Goal: Complete application form

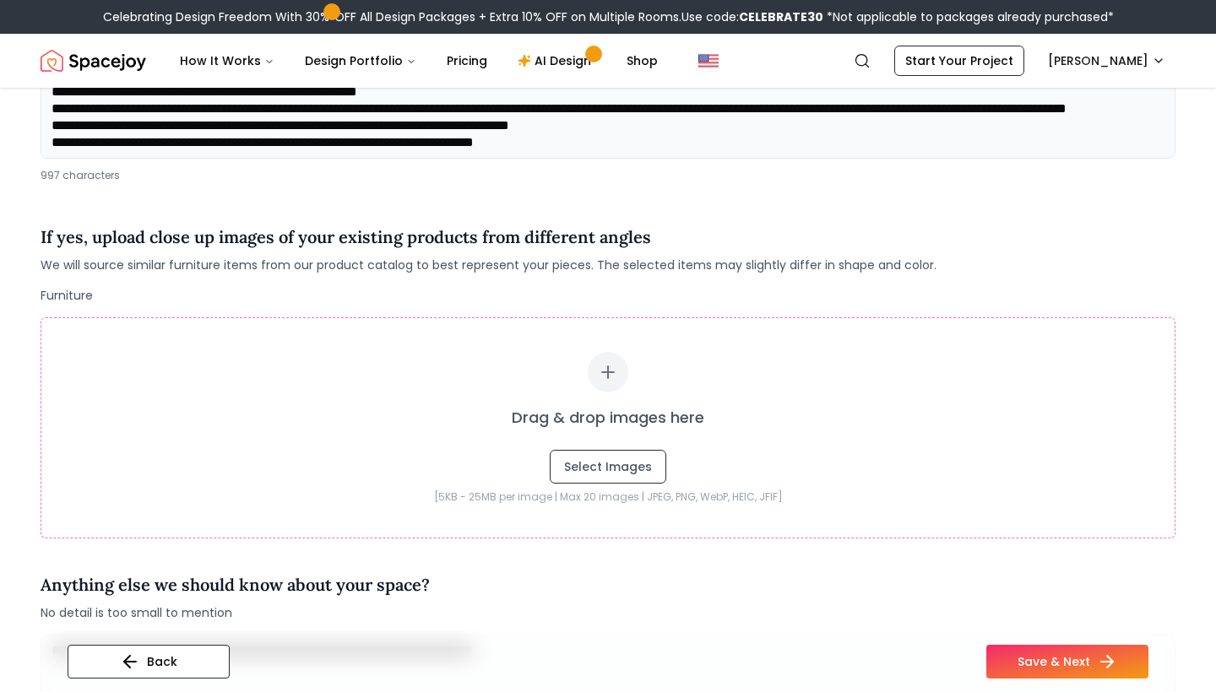
scroll to position [257, 0]
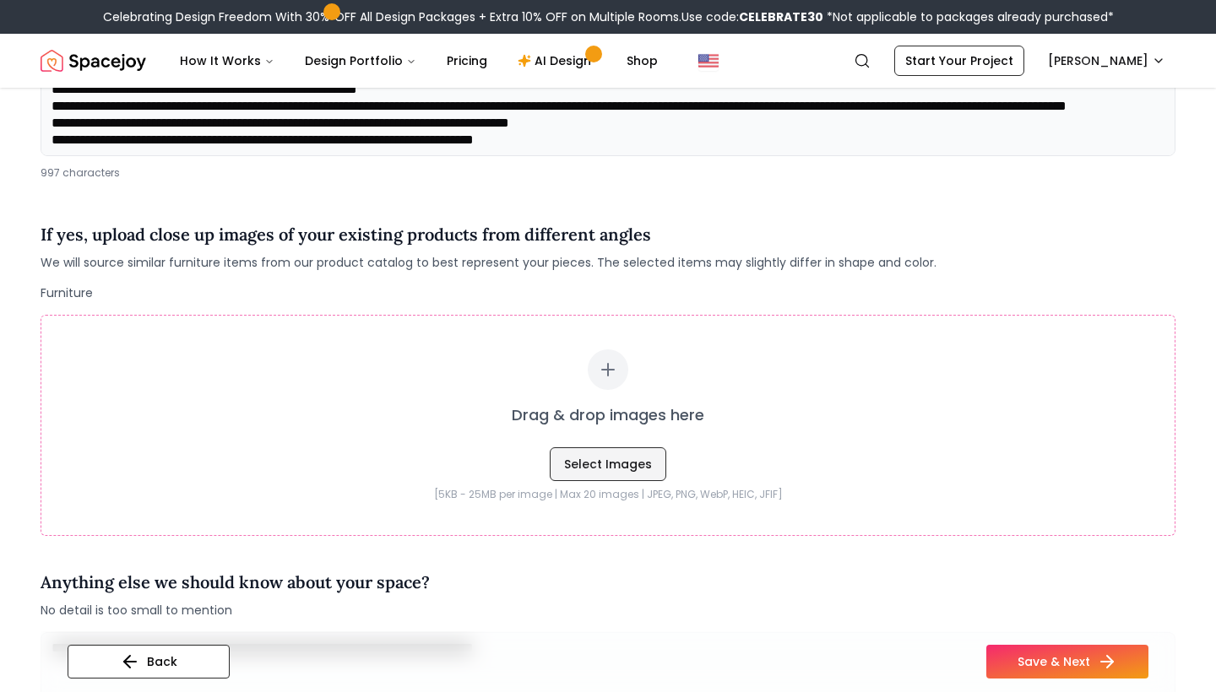
click at [624, 468] on button "Select Images" at bounding box center [608, 464] width 116 height 34
click at [586, 462] on button "Select Images" at bounding box center [608, 464] width 116 height 34
click at [593, 463] on button "Select Images" at bounding box center [608, 464] width 116 height 34
type input "**********"
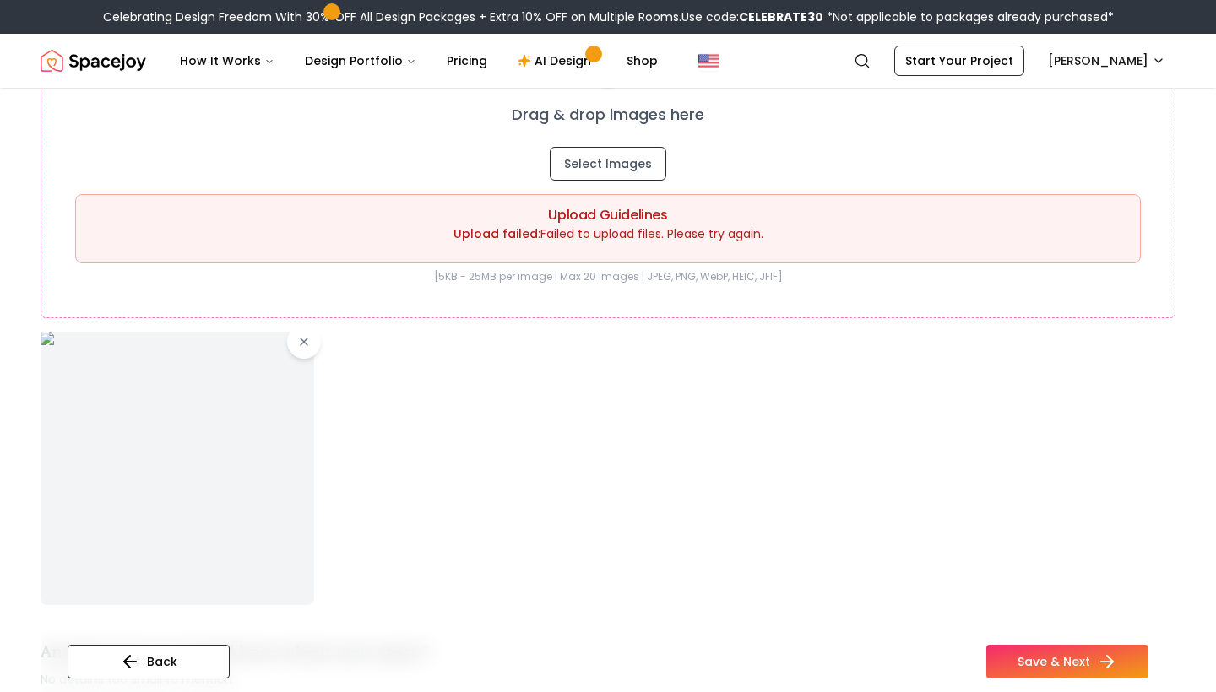
scroll to position [561, 0]
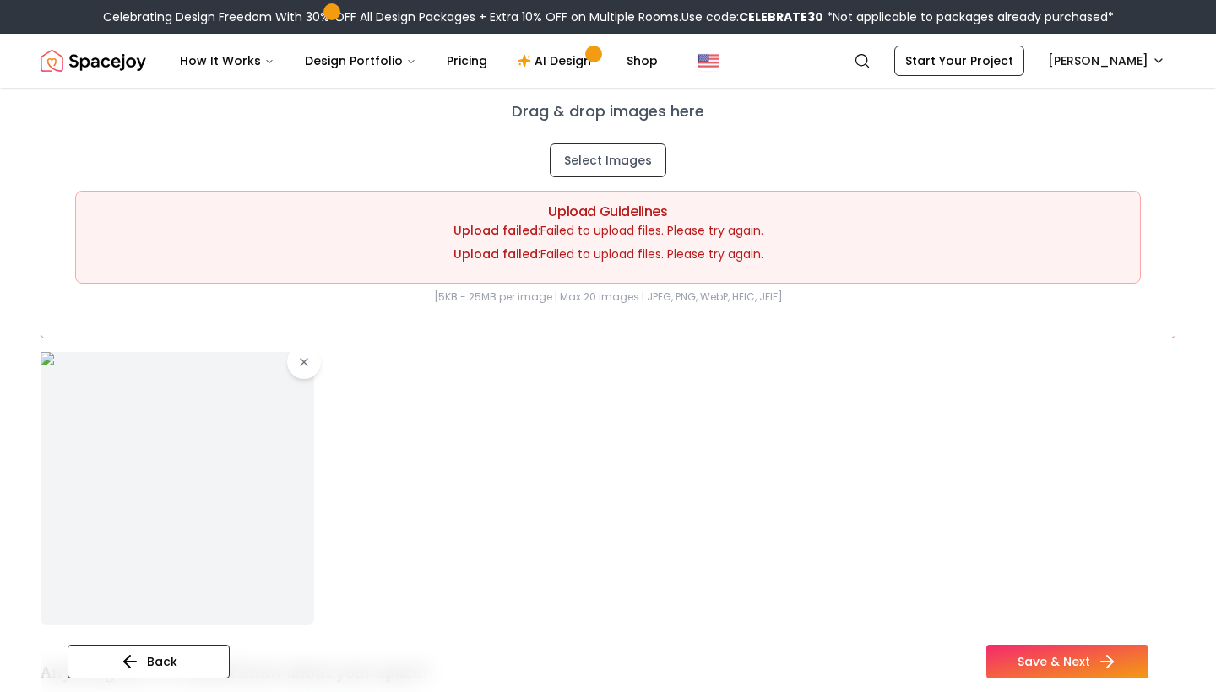
click at [303, 337] on div "Drag & drop images here Select Images Upload Guidelines Upload failed : Failed …" at bounding box center [608, 175] width 1135 height 328
click at [304, 362] on icon at bounding box center [304, 362] width 7 height 7
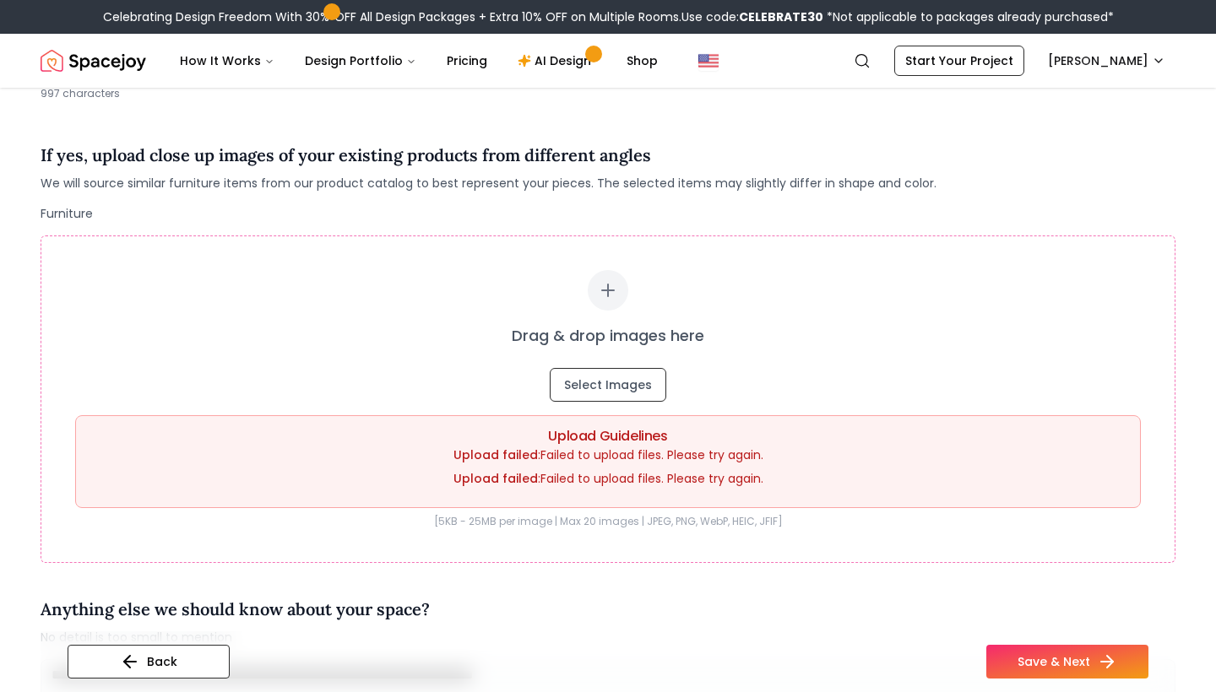
scroll to position [337, 0]
click at [624, 382] on button "Select Images" at bounding box center [608, 385] width 116 height 34
type input "**********"
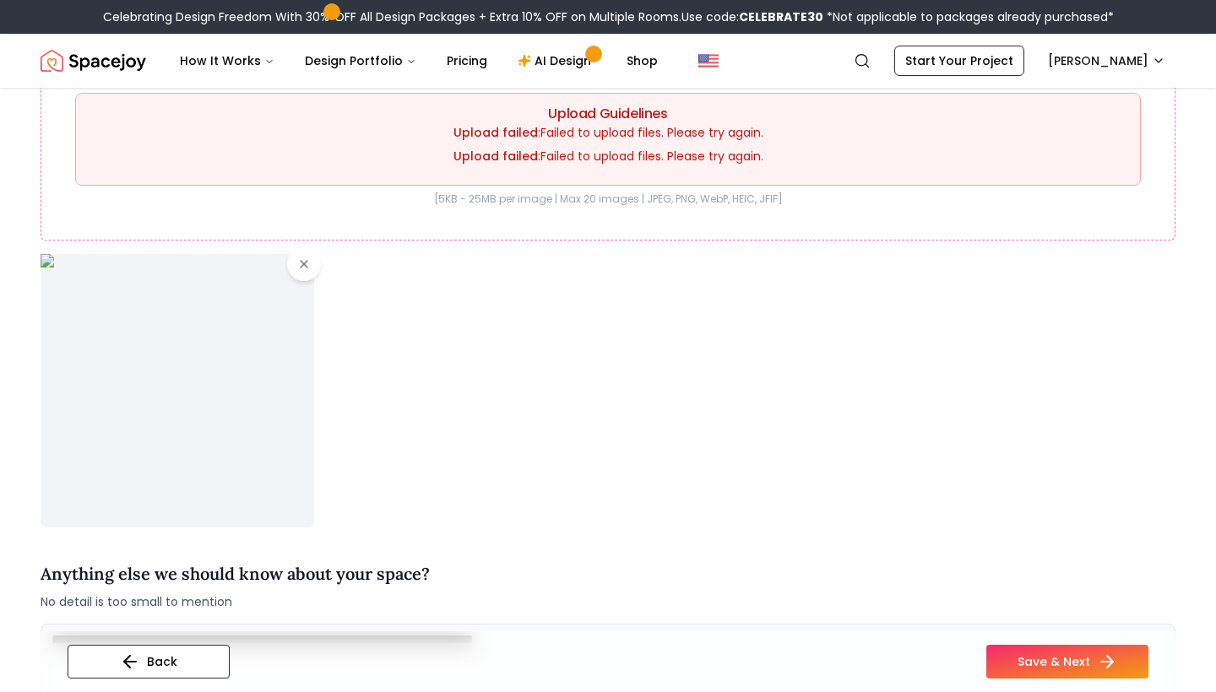
scroll to position [486, 0]
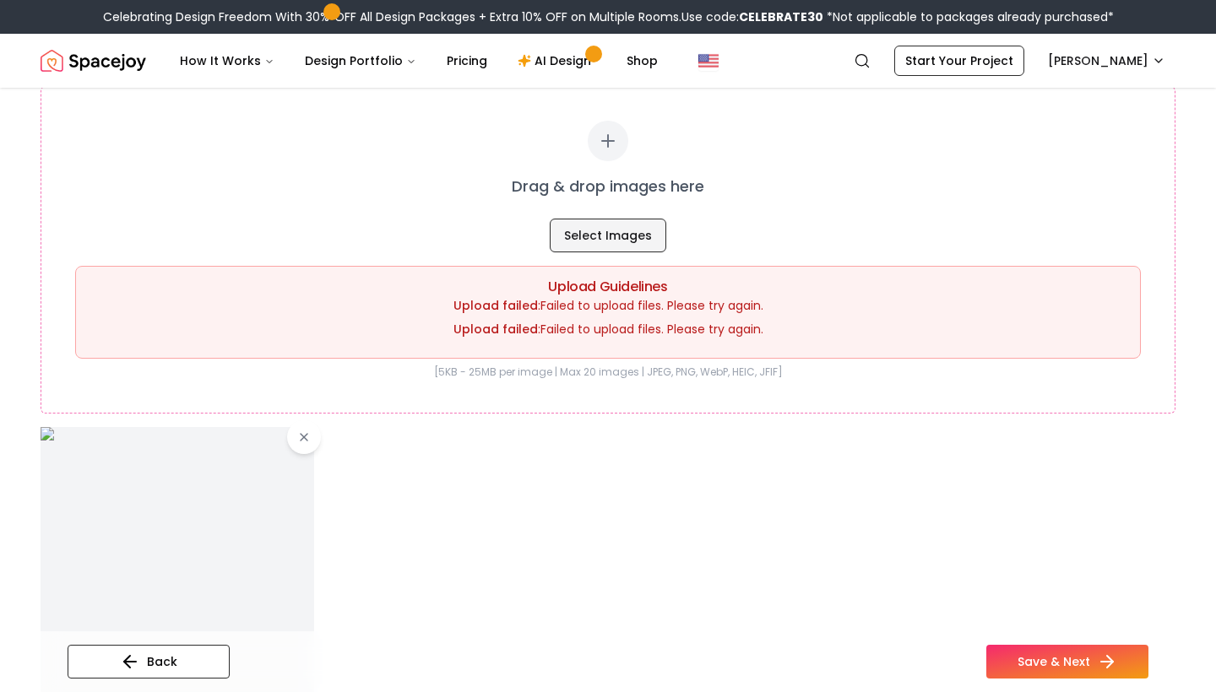
click at [606, 227] on button "Select Images" at bounding box center [608, 236] width 116 height 34
type input "**********"
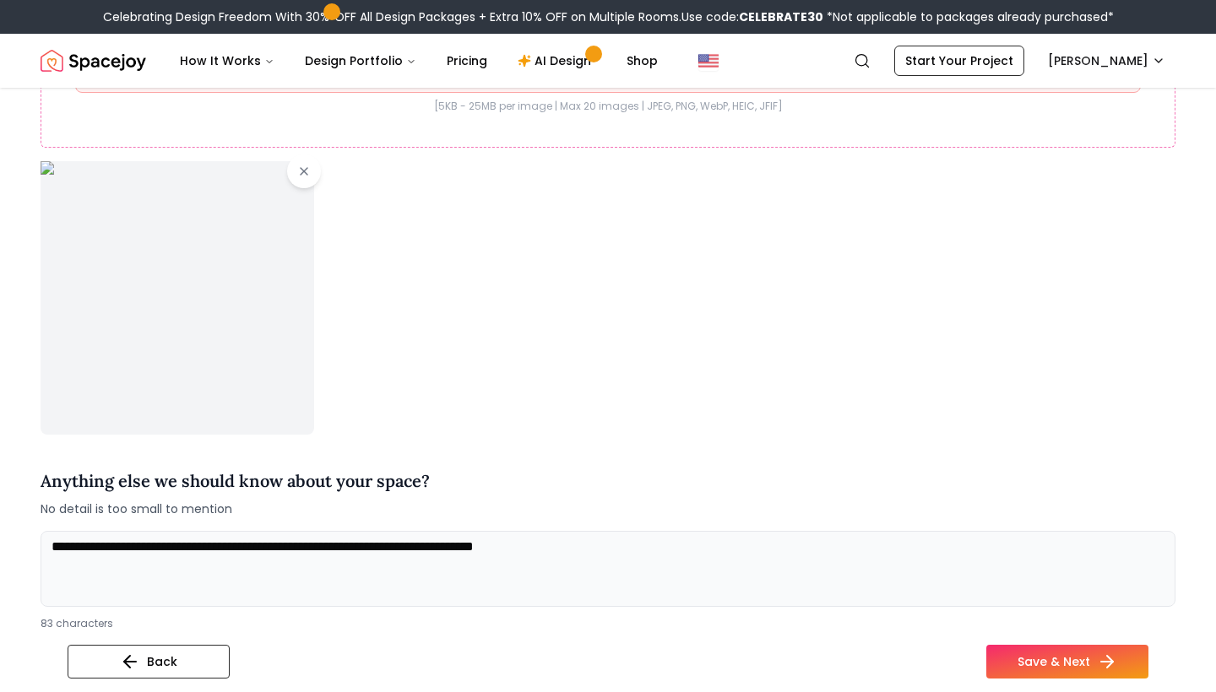
scroll to position [558, 0]
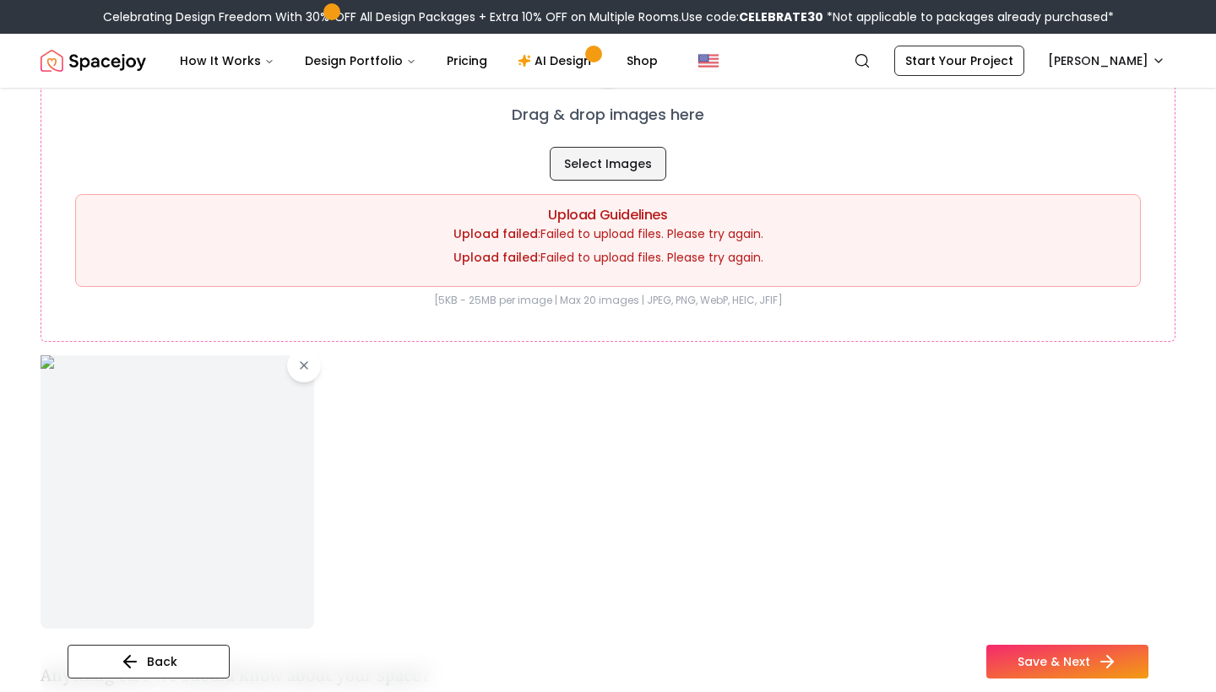
click at [612, 162] on button "Select Images" at bounding box center [608, 164] width 116 height 34
type input "**********"
click at [306, 364] on icon at bounding box center [304, 366] width 14 height 14
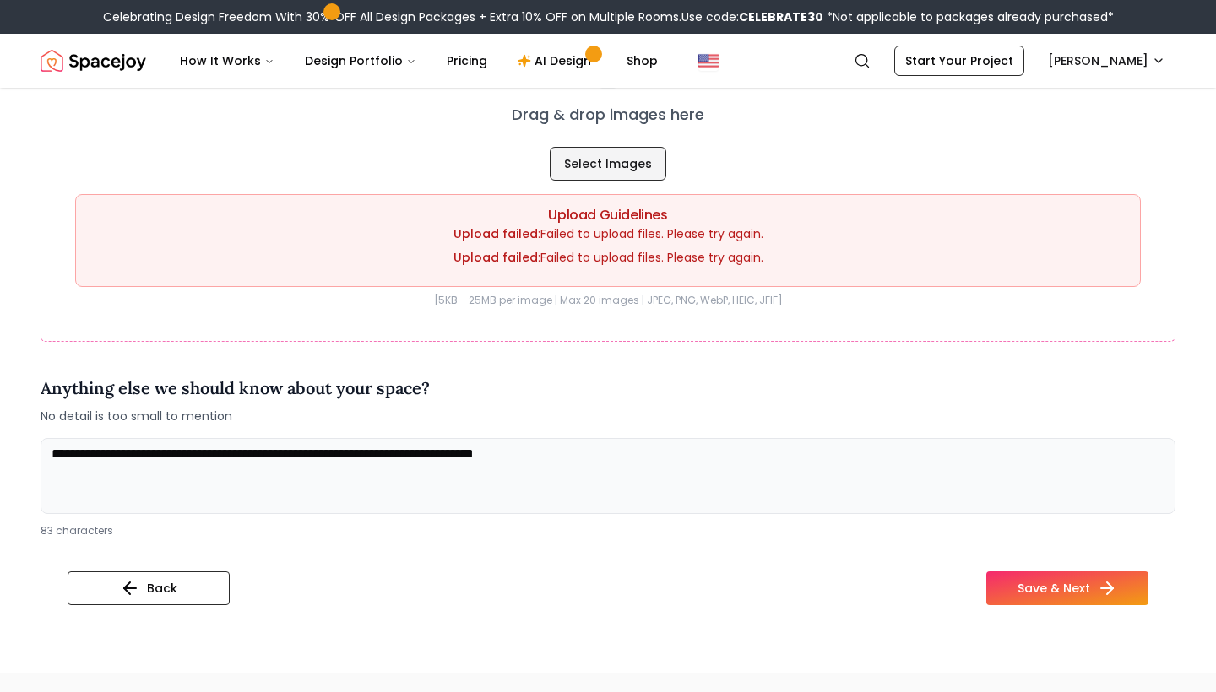
click at [621, 162] on button "Select Images" at bounding box center [608, 164] width 116 height 34
type input "**********"
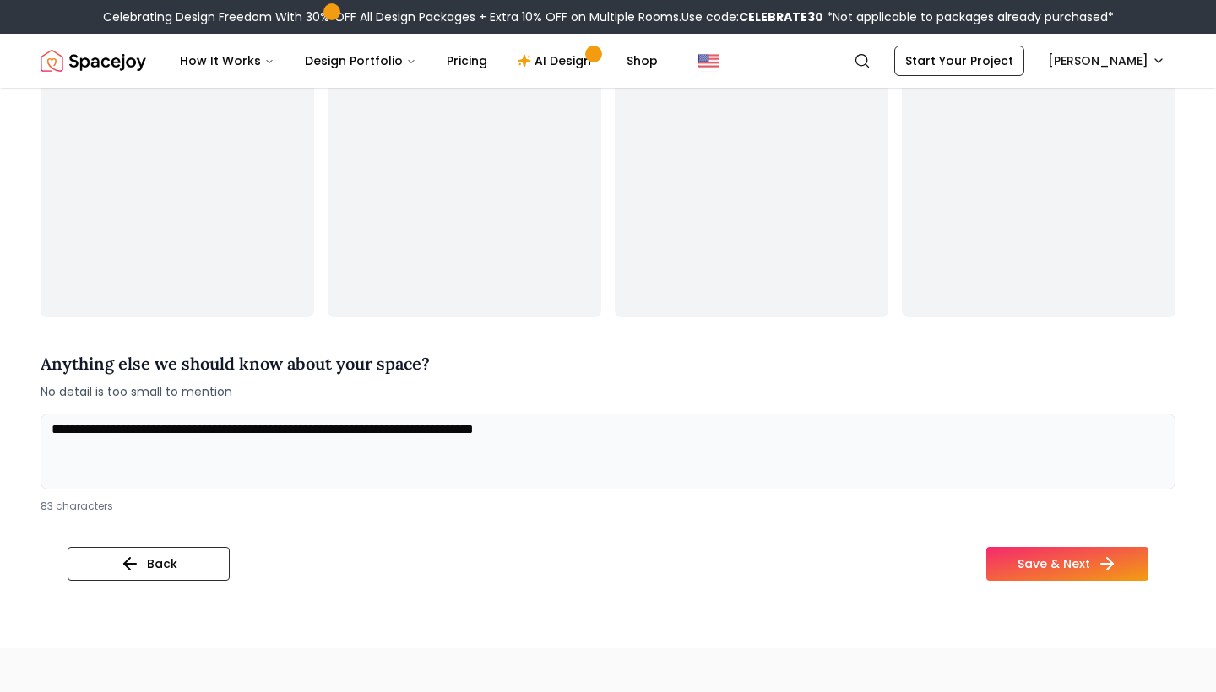
scroll to position [872, 0]
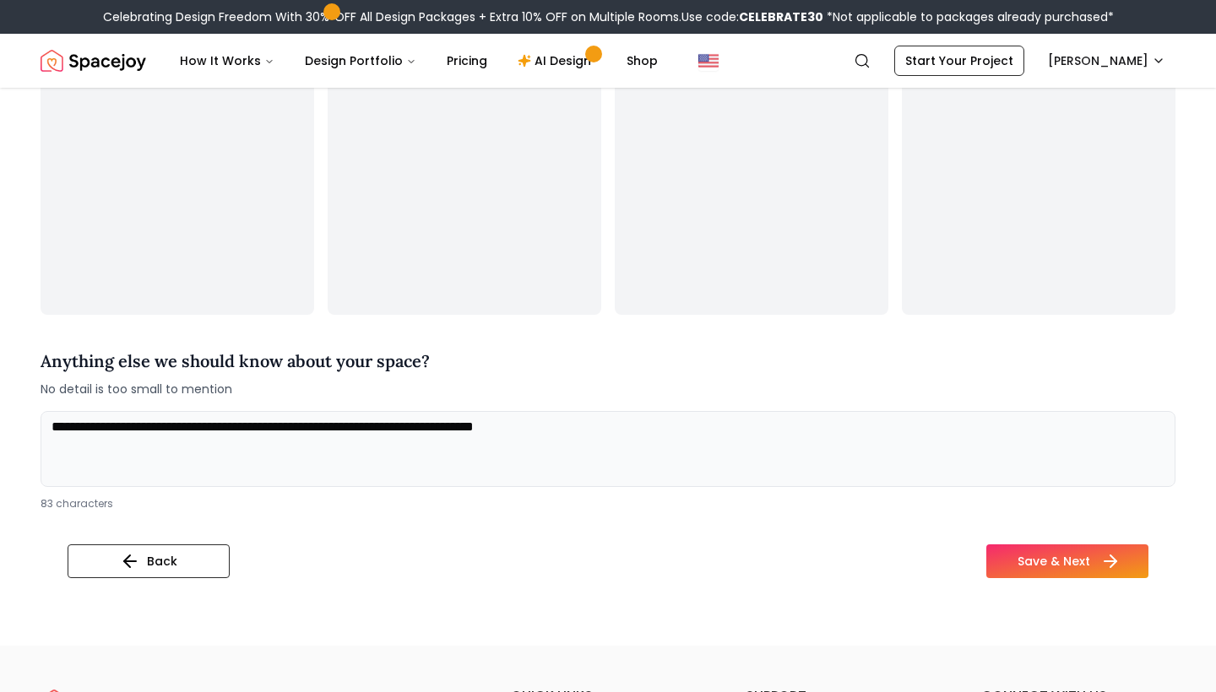
click at [1038, 558] on button "Save & Next" at bounding box center [1067, 562] width 162 height 34
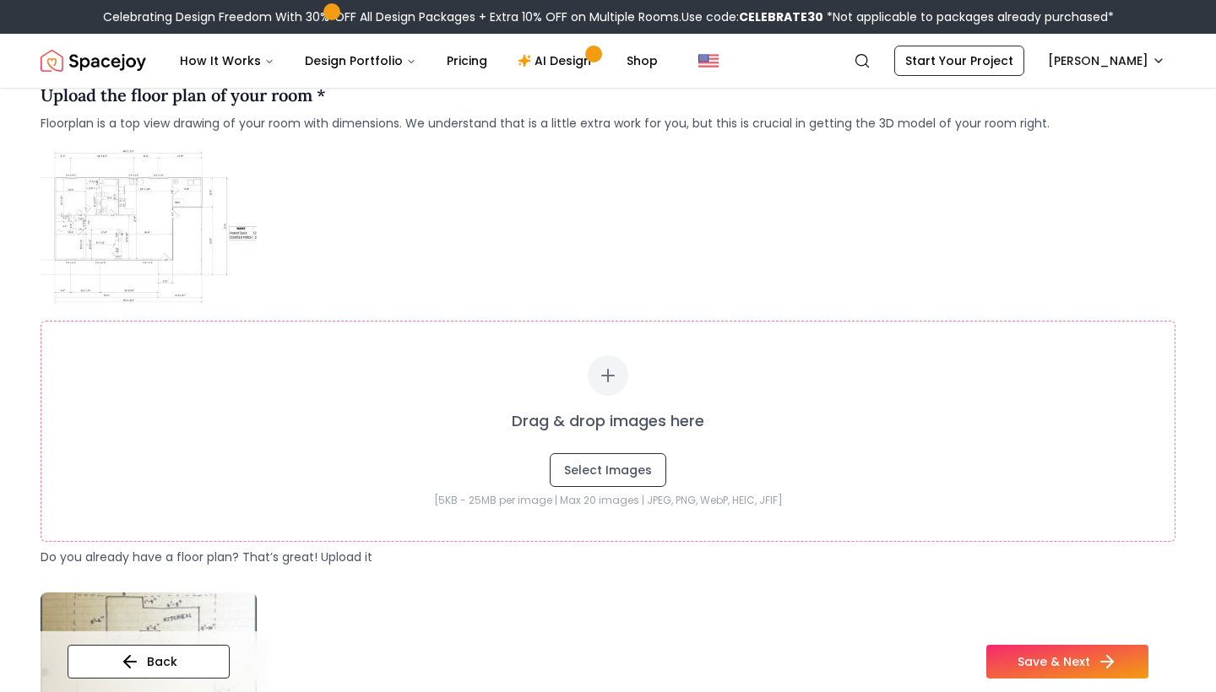
scroll to position [212, 0]
click at [149, 664] on button "Back" at bounding box center [149, 662] width 162 height 34
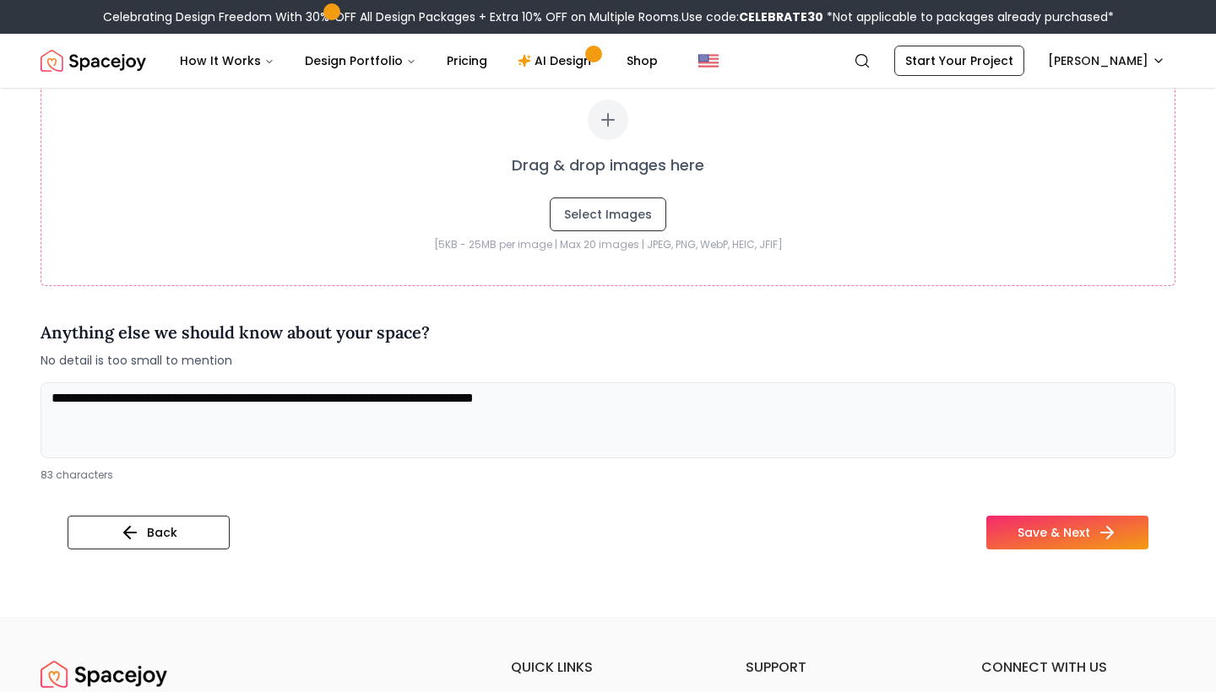
scroll to position [508, 0]
click at [181, 536] on button "Back" at bounding box center [149, 532] width 162 height 34
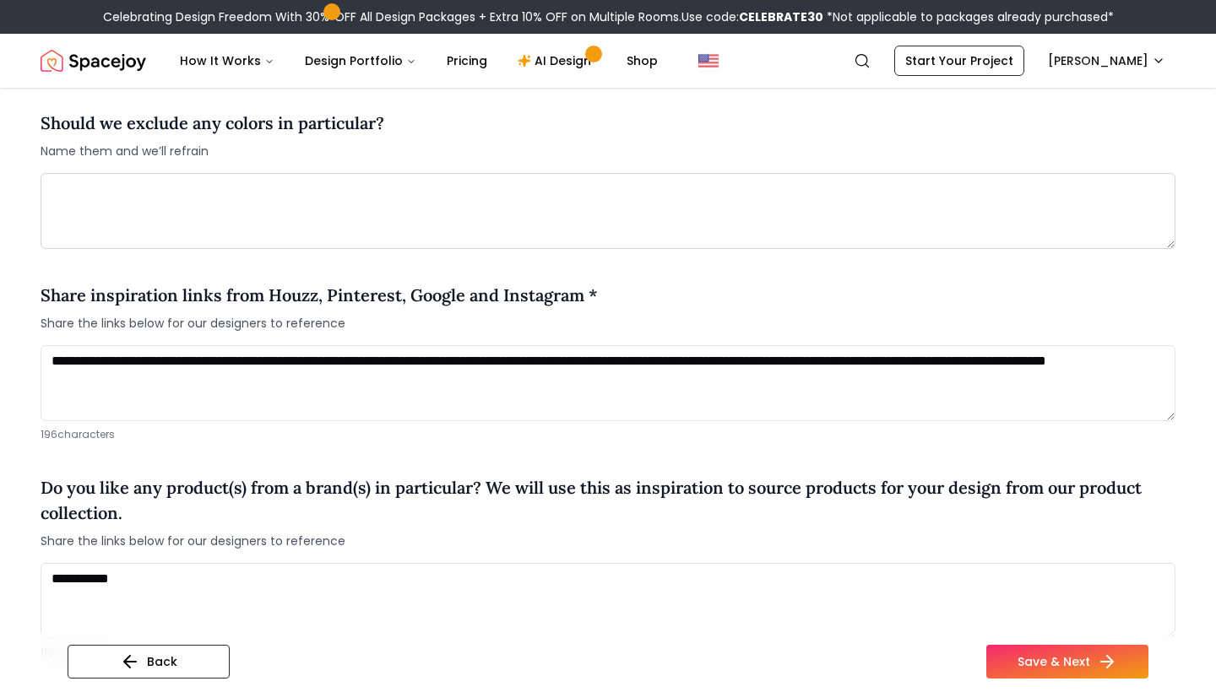
scroll to position [1223, 0]
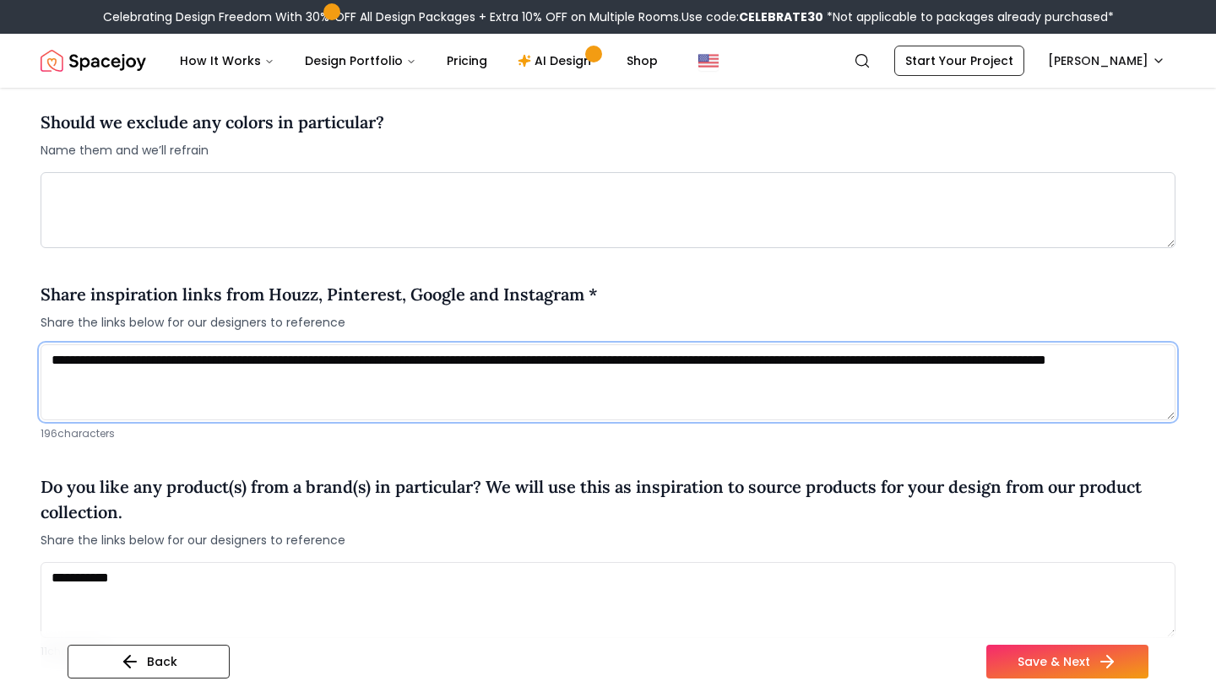
click at [252, 351] on textarea "**********" at bounding box center [608, 382] width 1135 height 76
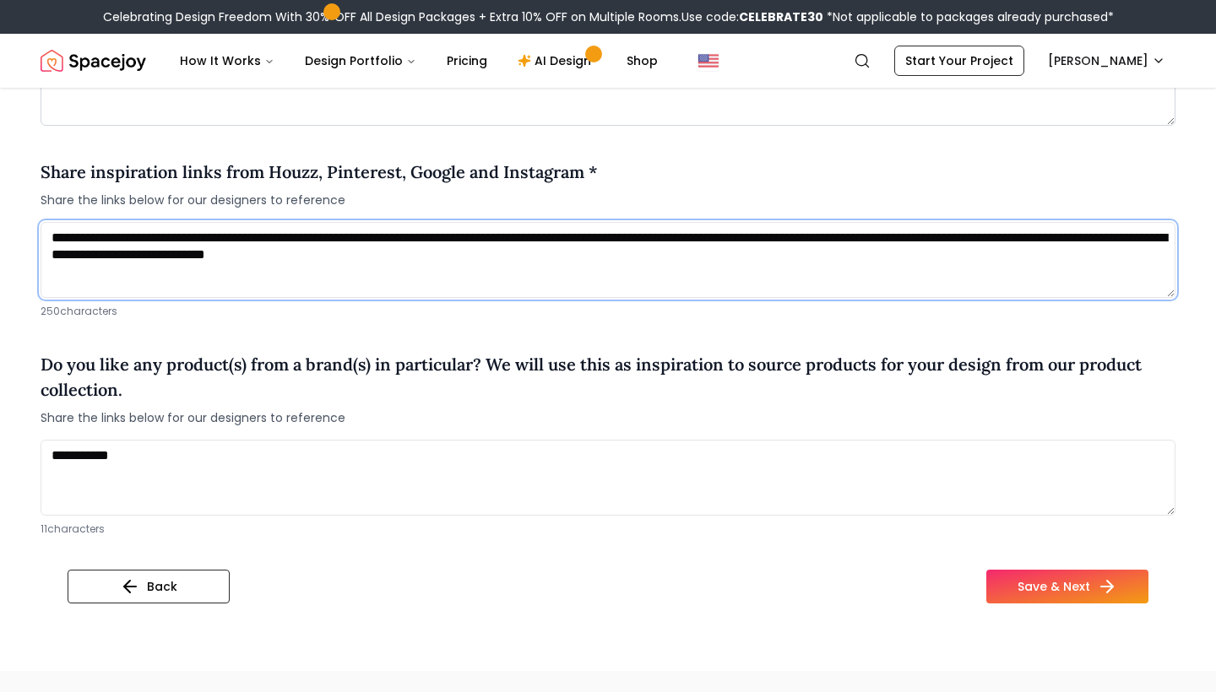
scroll to position [1375, 0]
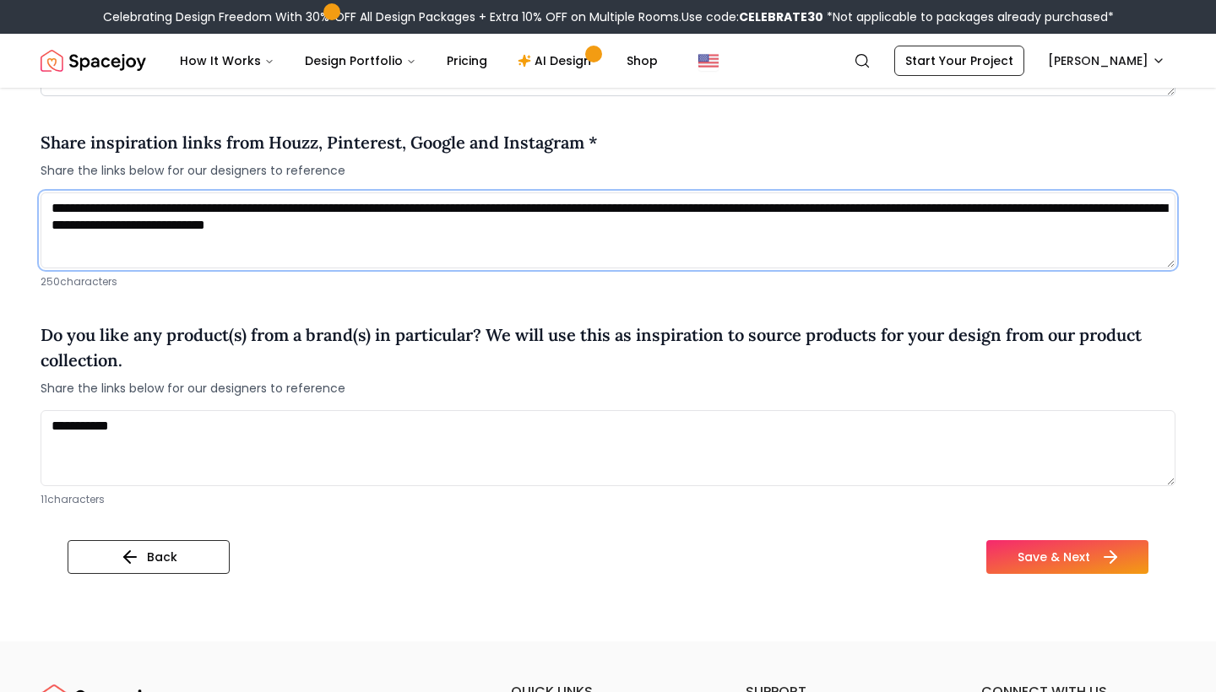
type textarea "**********"
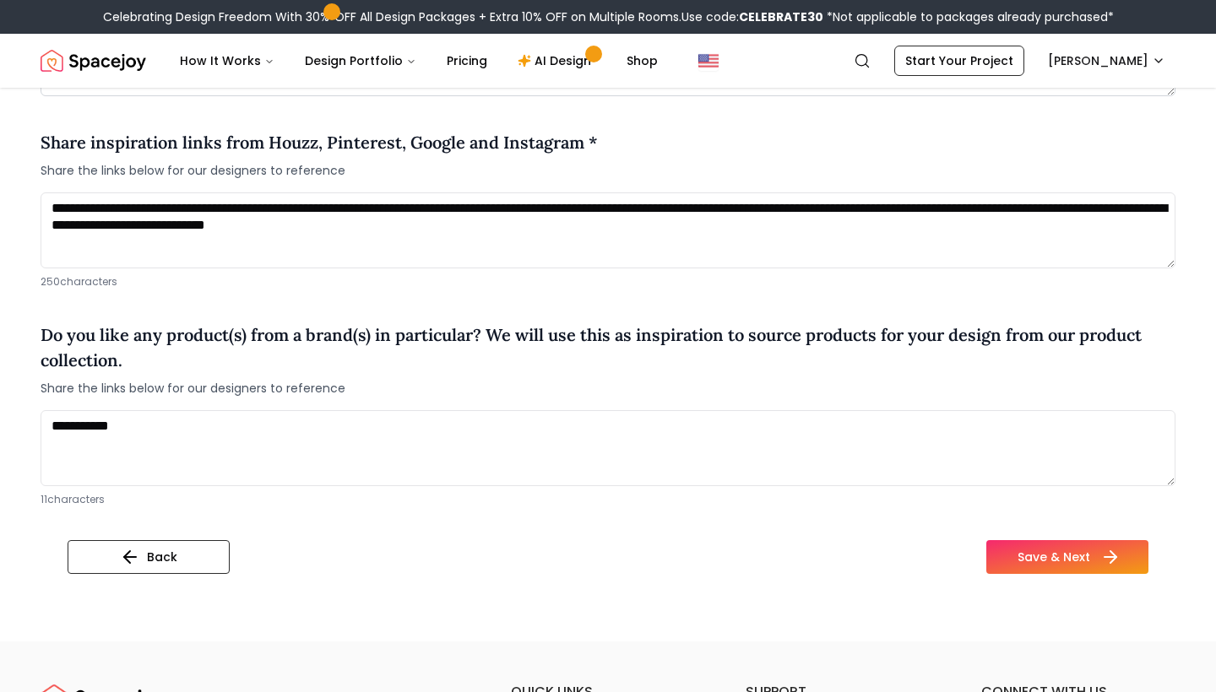
click at [1038, 540] on button "Save & Next" at bounding box center [1067, 557] width 162 height 34
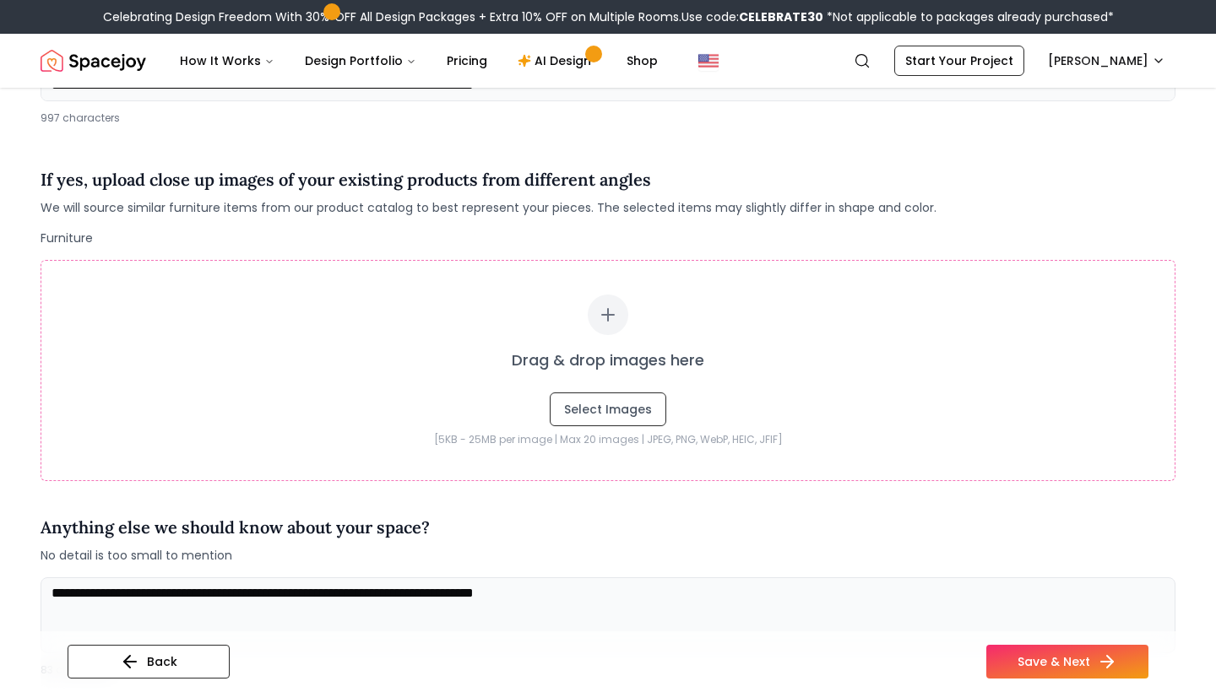
scroll to position [341, 0]
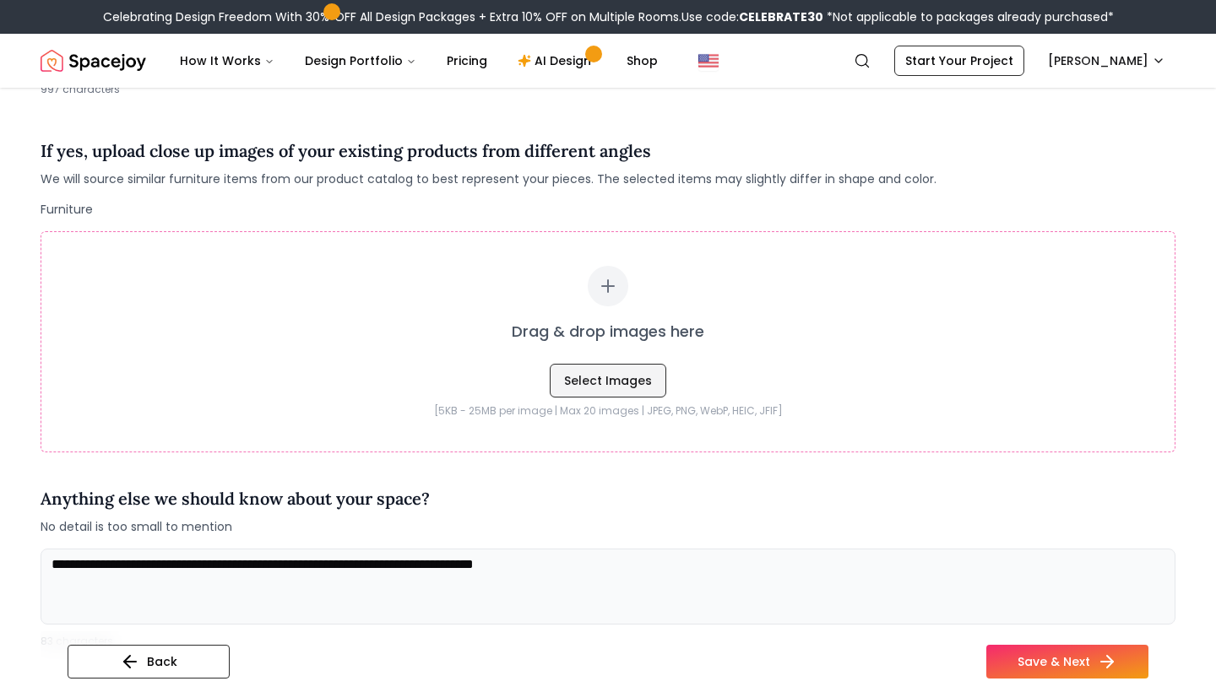
click at [618, 380] on button "Select Images" at bounding box center [608, 381] width 116 height 34
click at [620, 377] on button "Select Images" at bounding box center [608, 381] width 116 height 34
type input "**********"
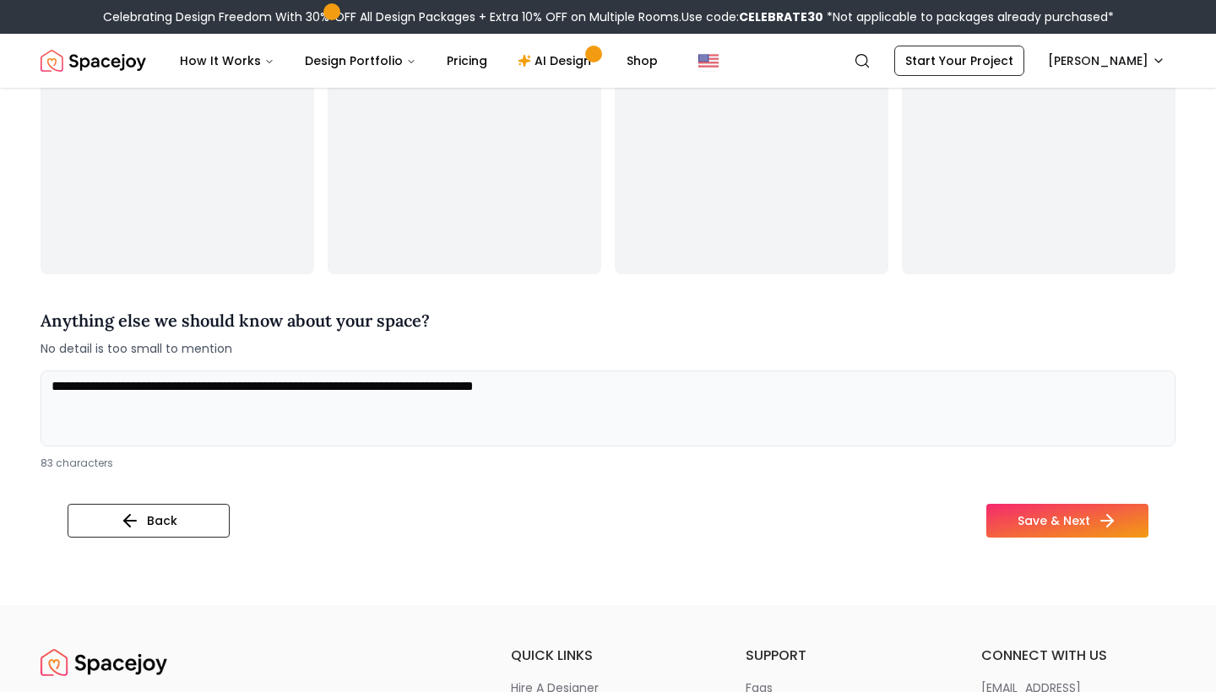
scroll to position [807, 0]
click at [1060, 517] on button "Save & Next" at bounding box center [1067, 520] width 162 height 34
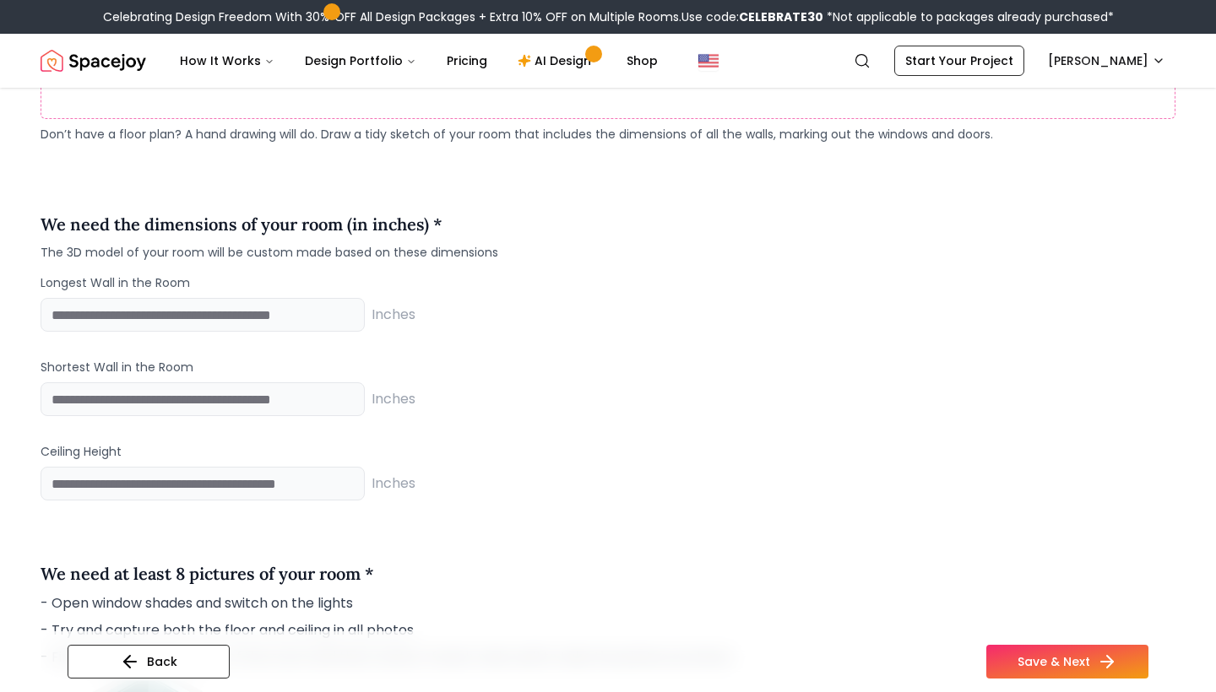
scroll to position [1084, 0]
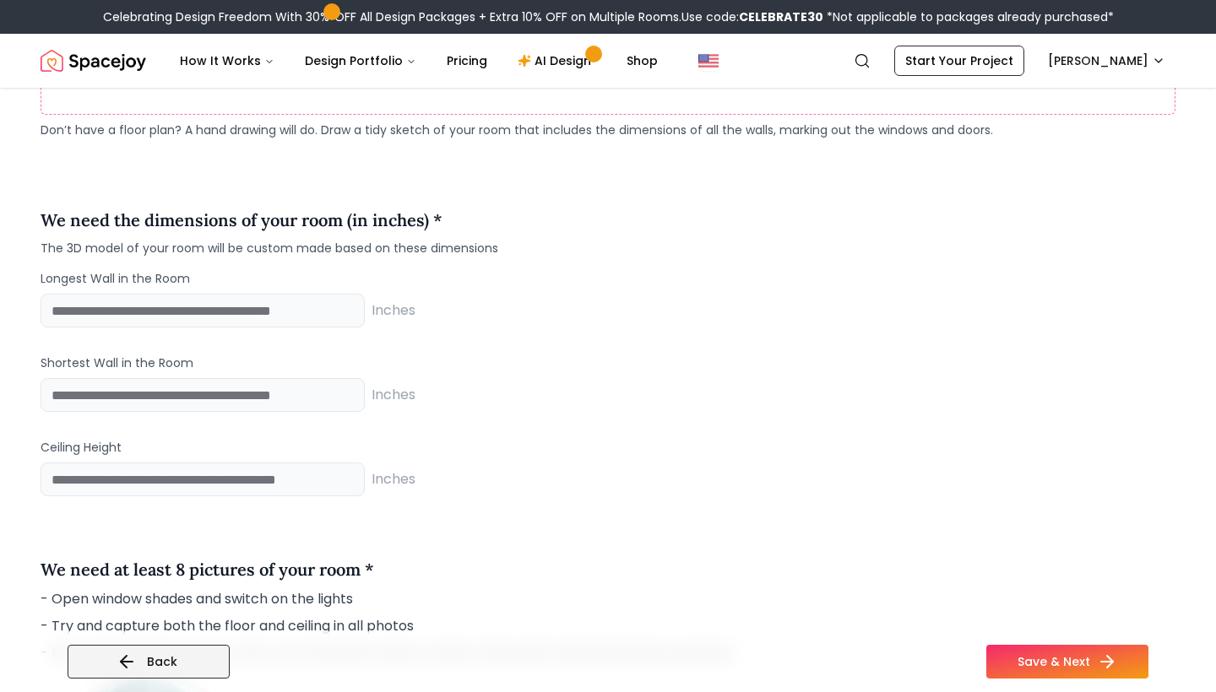
click at [171, 653] on button "Back" at bounding box center [149, 662] width 162 height 34
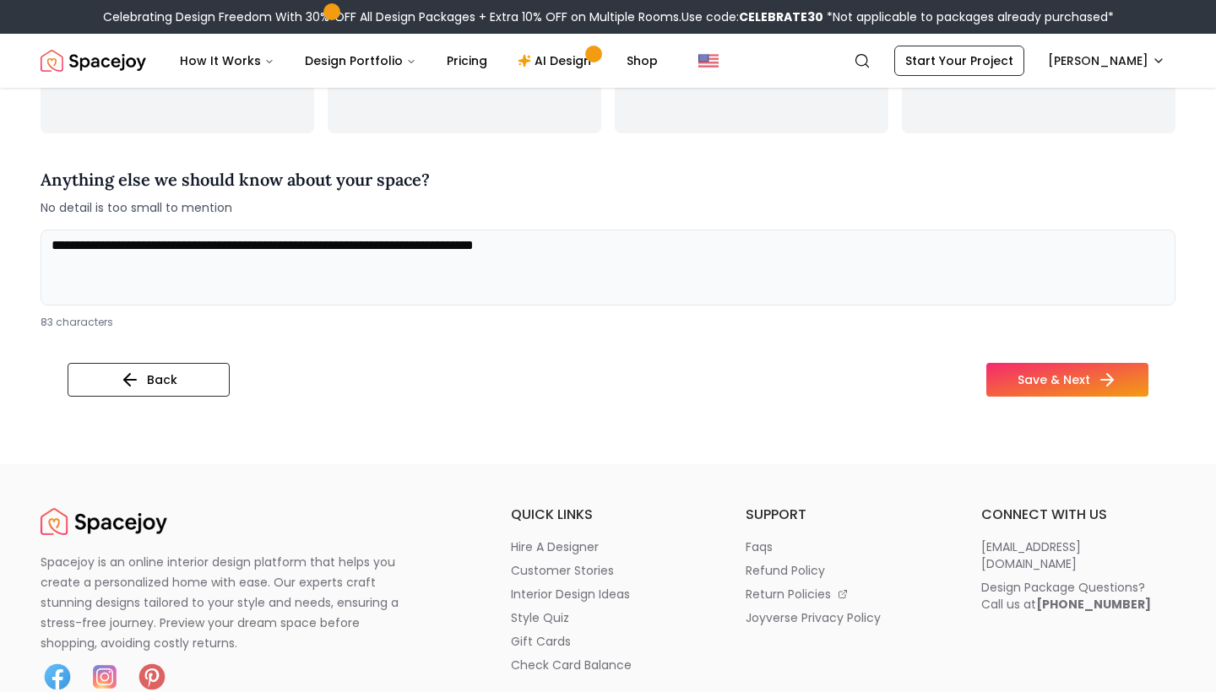
scroll to position [950, 0]
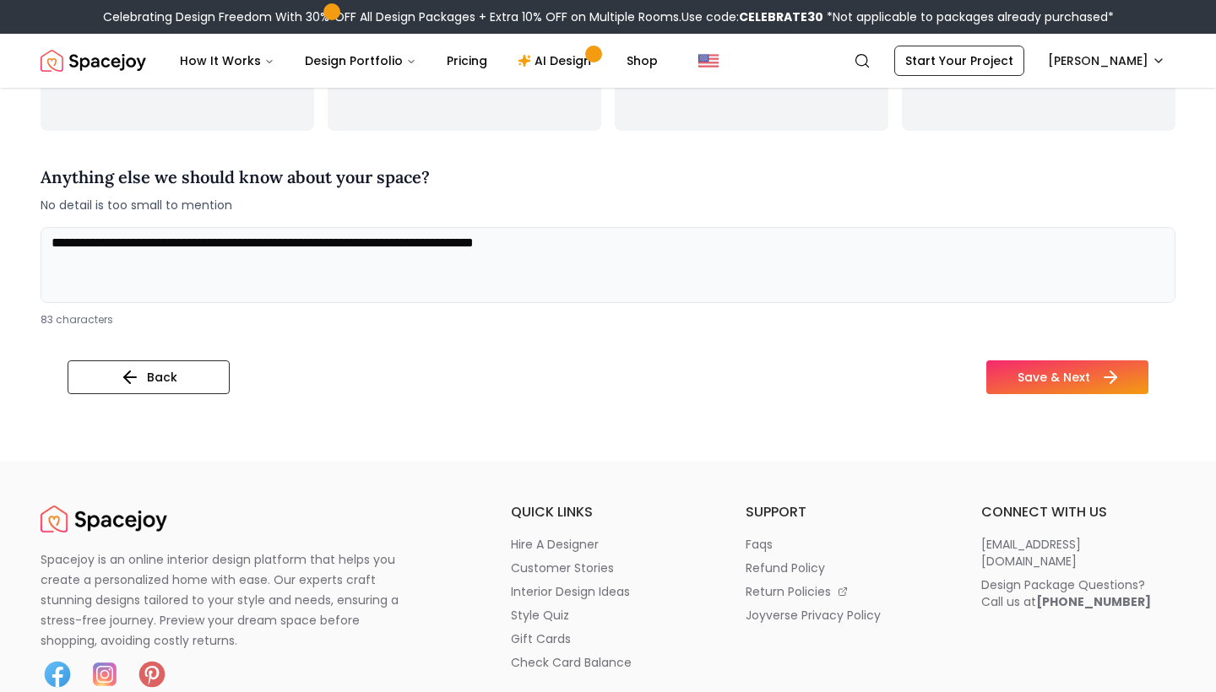
click at [1039, 374] on button "Save & Next" at bounding box center [1067, 377] width 162 height 34
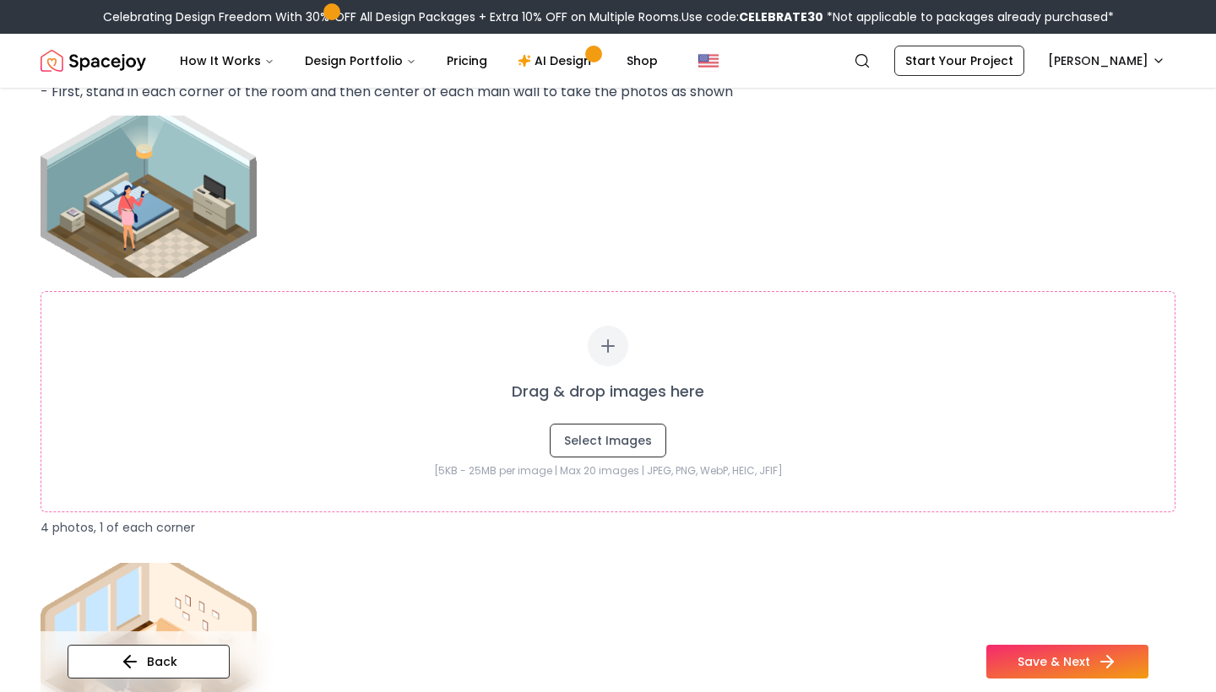
scroll to position [1681, 0]
